Goal: Transaction & Acquisition: Purchase product/service

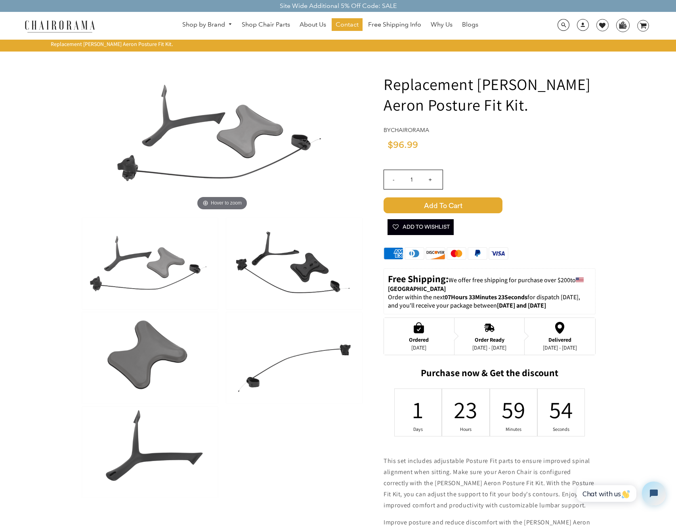
scroll to position [10, 0]
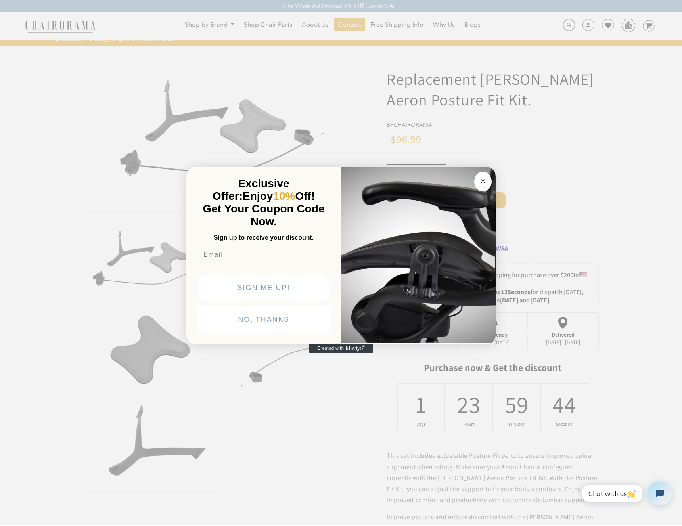
drag, startPoint x: 482, startPoint y: 180, endPoint x: 287, endPoint y: 226, distance: 200.7
click at [287, 226] on div "Close dialog Exclusive Offer: Enjoy 10% Off! Get Your Coupon Code Now. Sign up …" at bounding box center [340, 256] width 309 height 177
click at [244, 257] on input "Email" at bounding box center [264, 255] width 134 height 16
type input "[EMAIL_ADDRESS][DOMAIN_NAME]"
click at [243, 285] on button "SIGN ME UP!" at bounding box center [263, 288] width 131 height 26
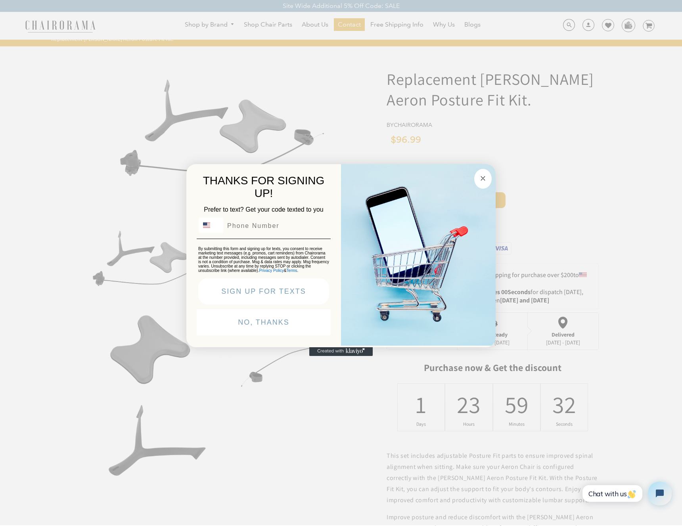
click at [482, 176] on circle "Close dialog" at bounding box center [483, 178] width 9 height 9
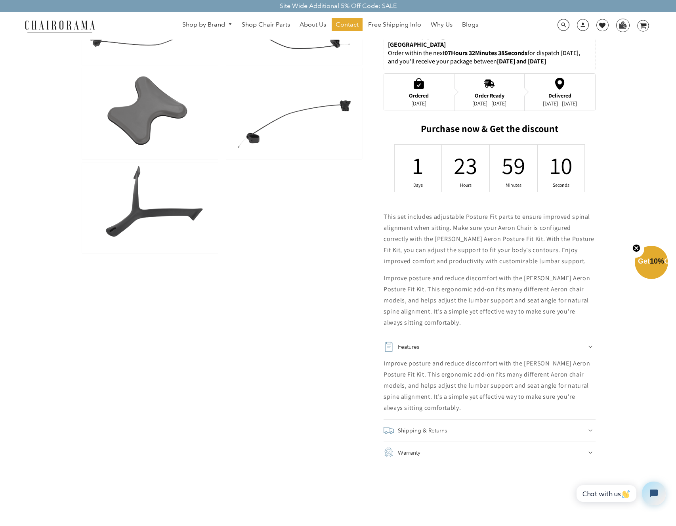
scroll to position [0, 0]
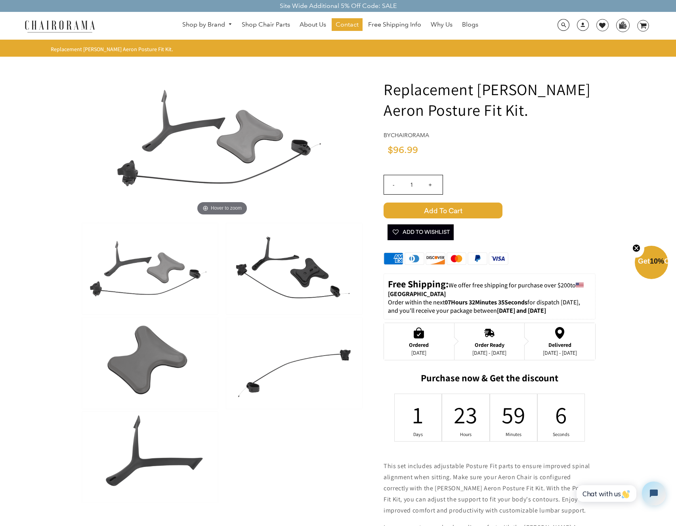
click at [444, 210] on span "Add to Cart" at bounding box center [443, 211] width 119 height 16
click at [645, 27] on icon at bounding box center [643, 26] width 7 height 6
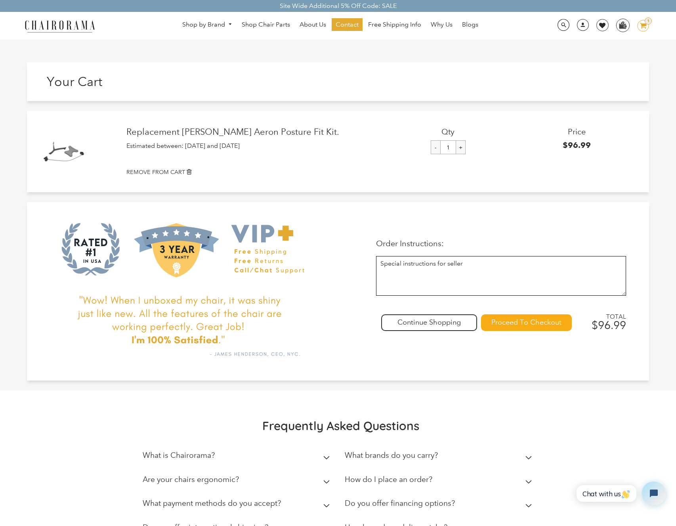
click at [522, 324] on input "Proceed To Checkout" at bounding box center [526, 322] width 91 height 17
